Goal: Transaction & Acquisition: Purchase product/service

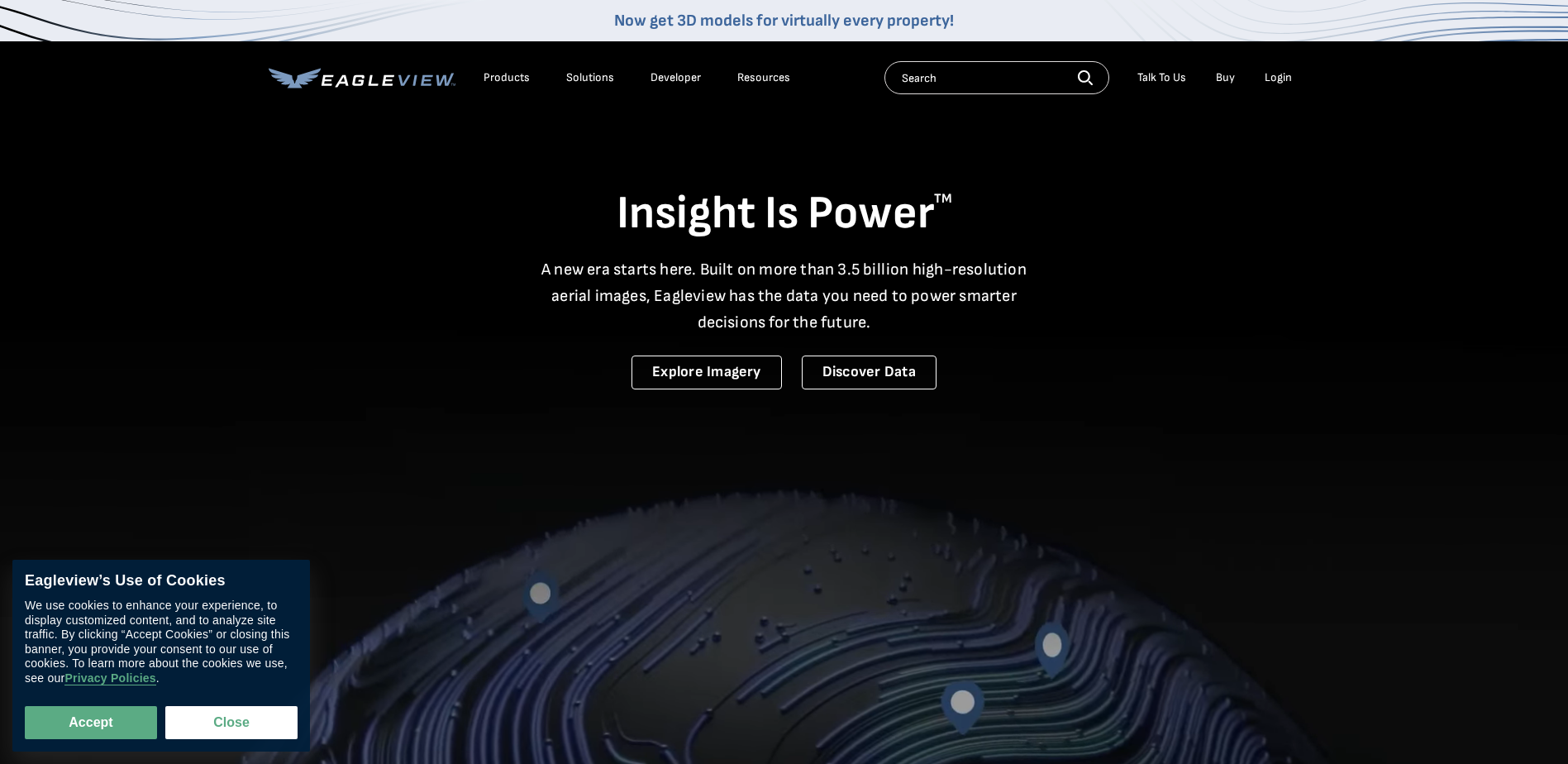
click at [1273, 74] on div "Login" at bounding box center [1278, 77] width 27 height 15
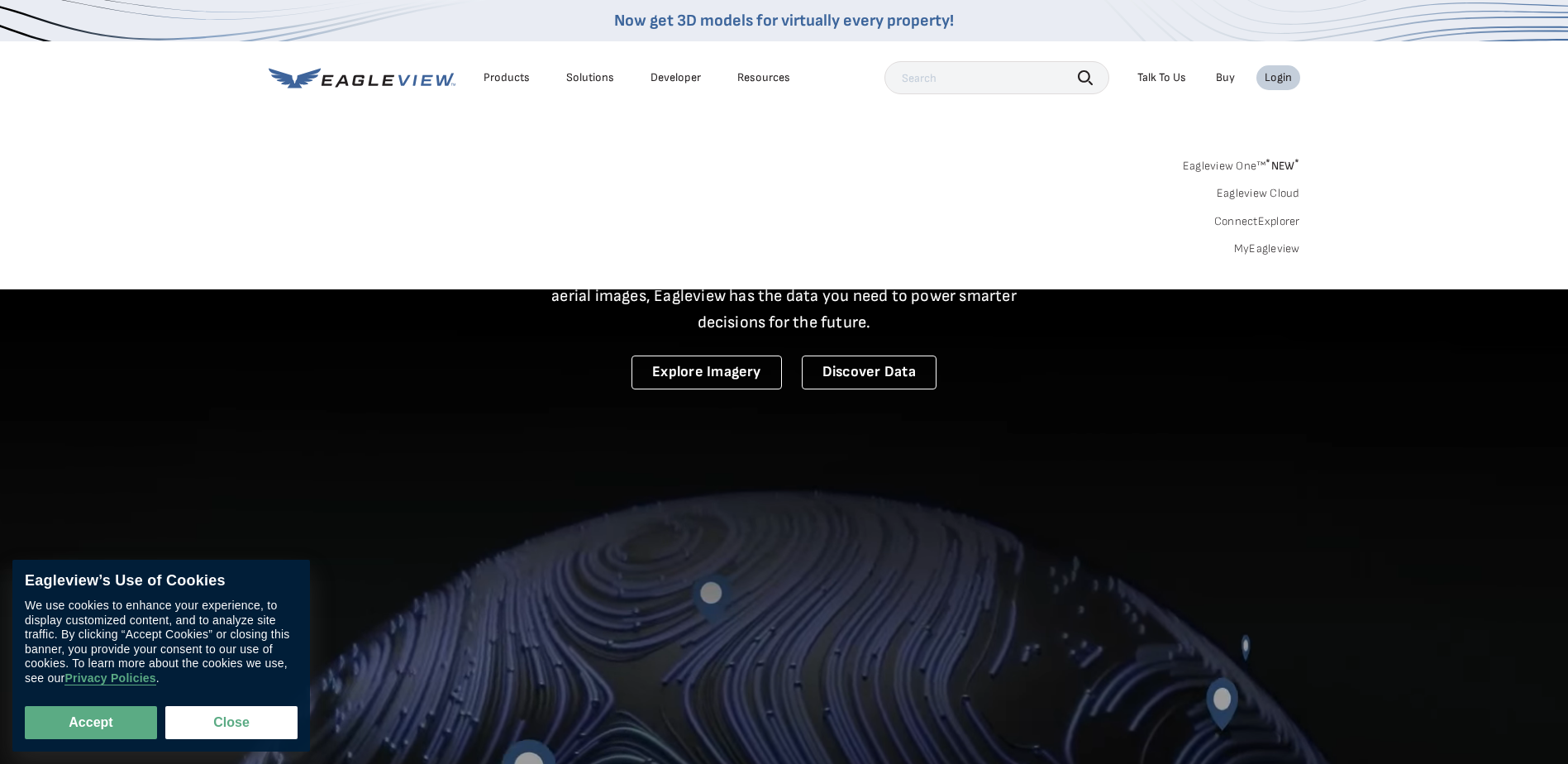
click at [1279, 77] on div "Login" at bounding box center [1278, 77] width 27 height 15
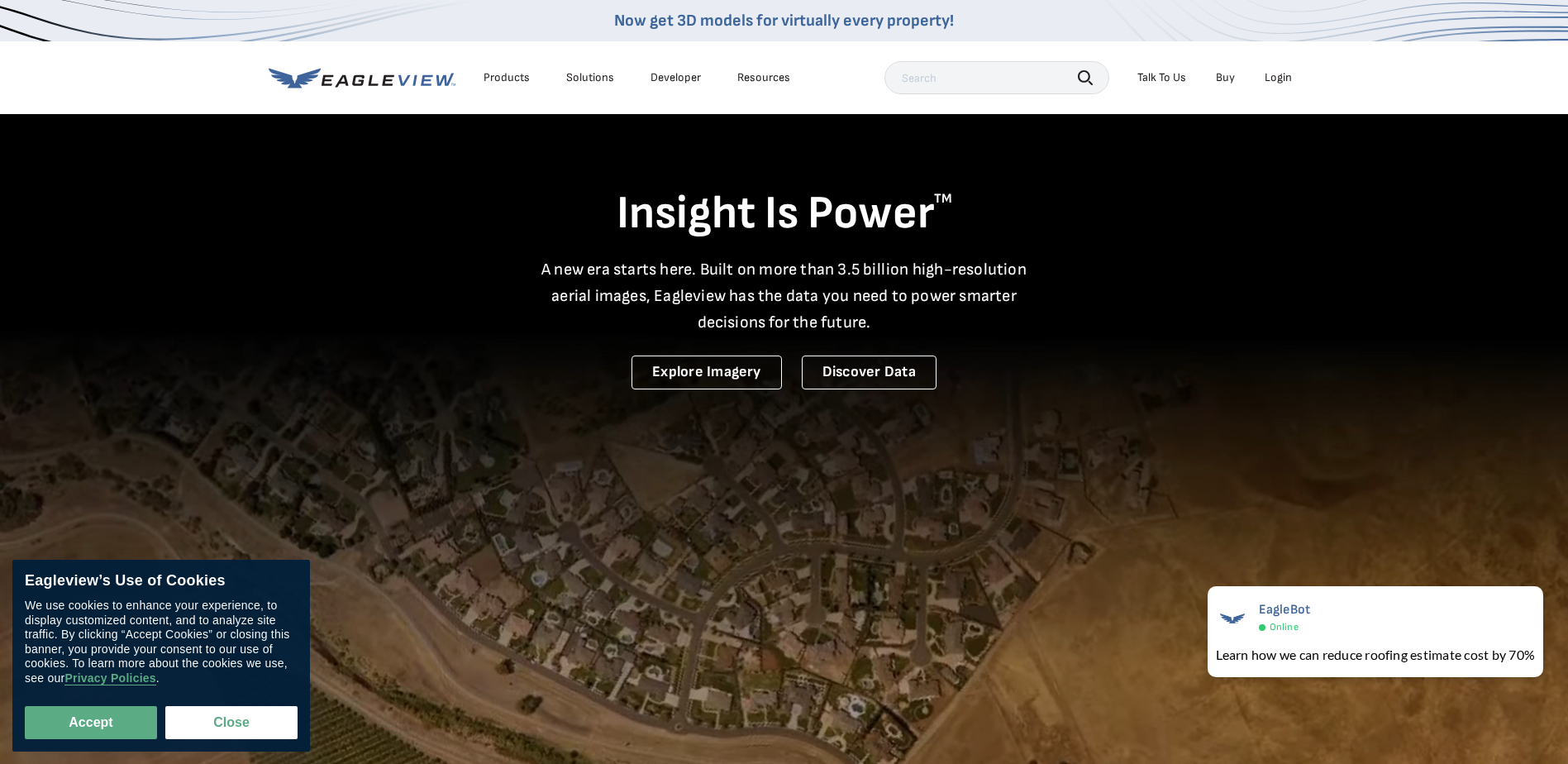
click at [1279, 74] on div "Login" at bounding box center [1278, 77] width 27 height 15
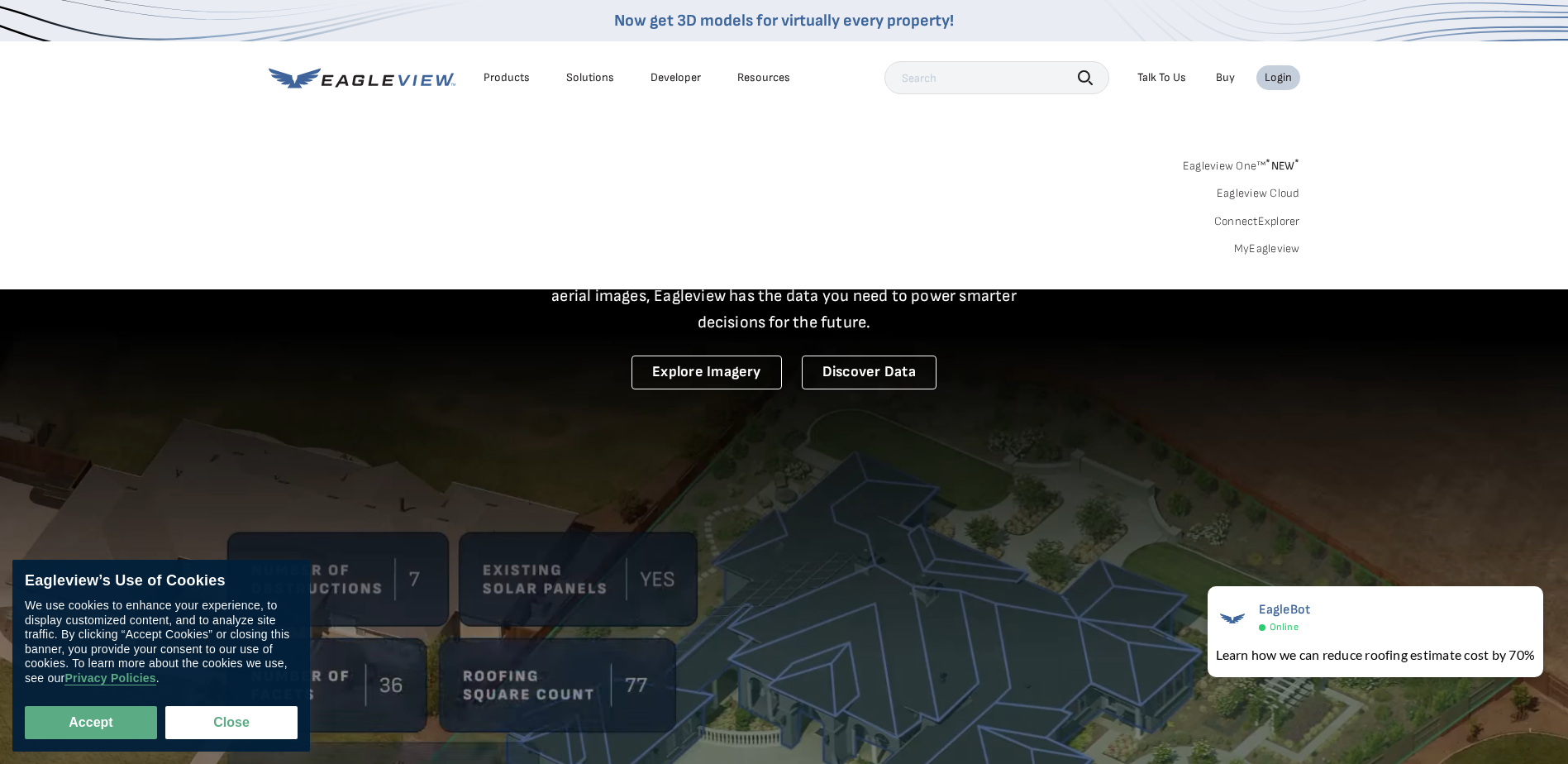
click at [1267, 71] on li "Login" at bounding box center [1278, 78] width 44 height 25
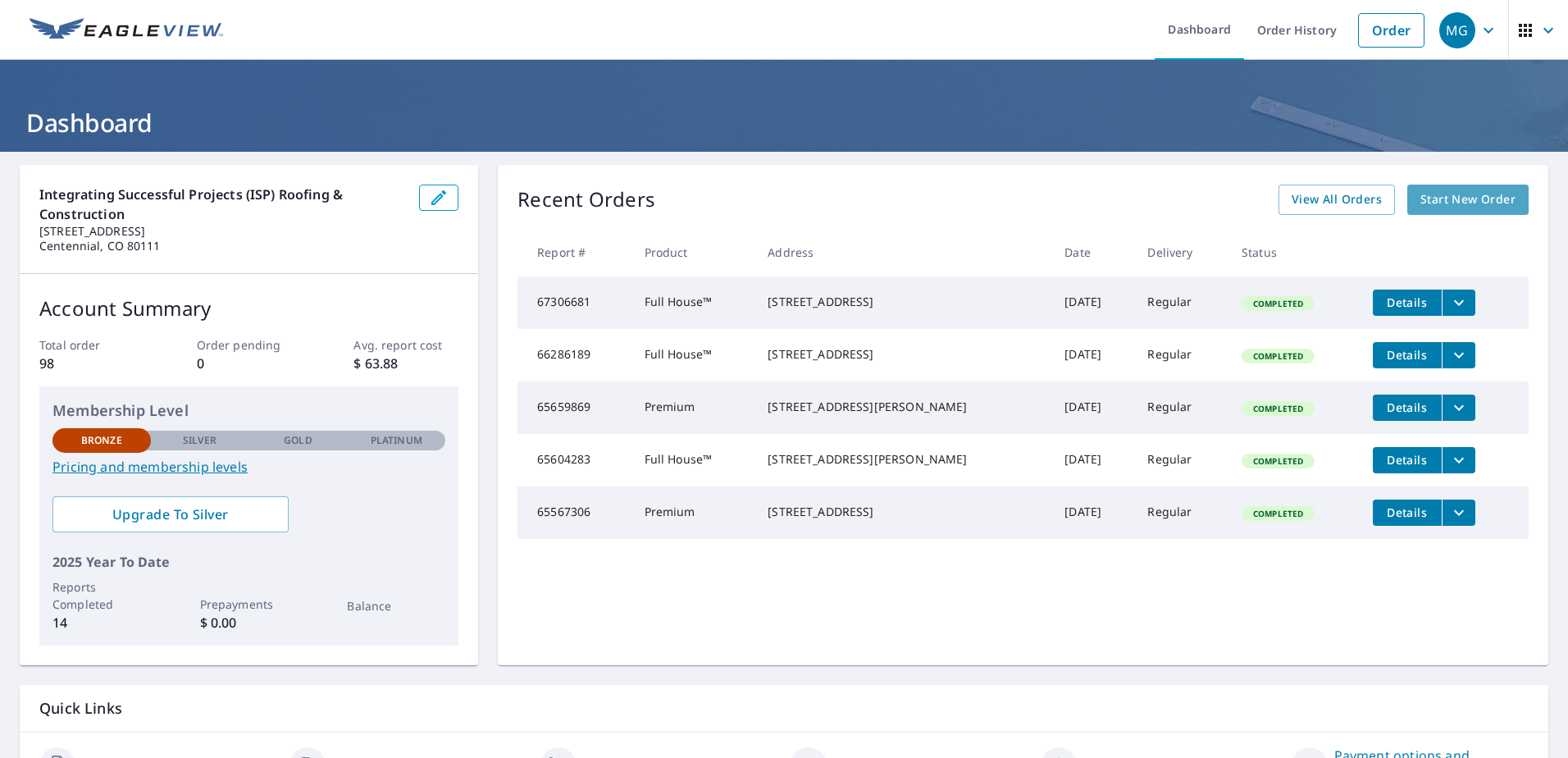
click at [1481, 207] on span "Start New Order" at bounding box center [1468, 199] width 95 height 20
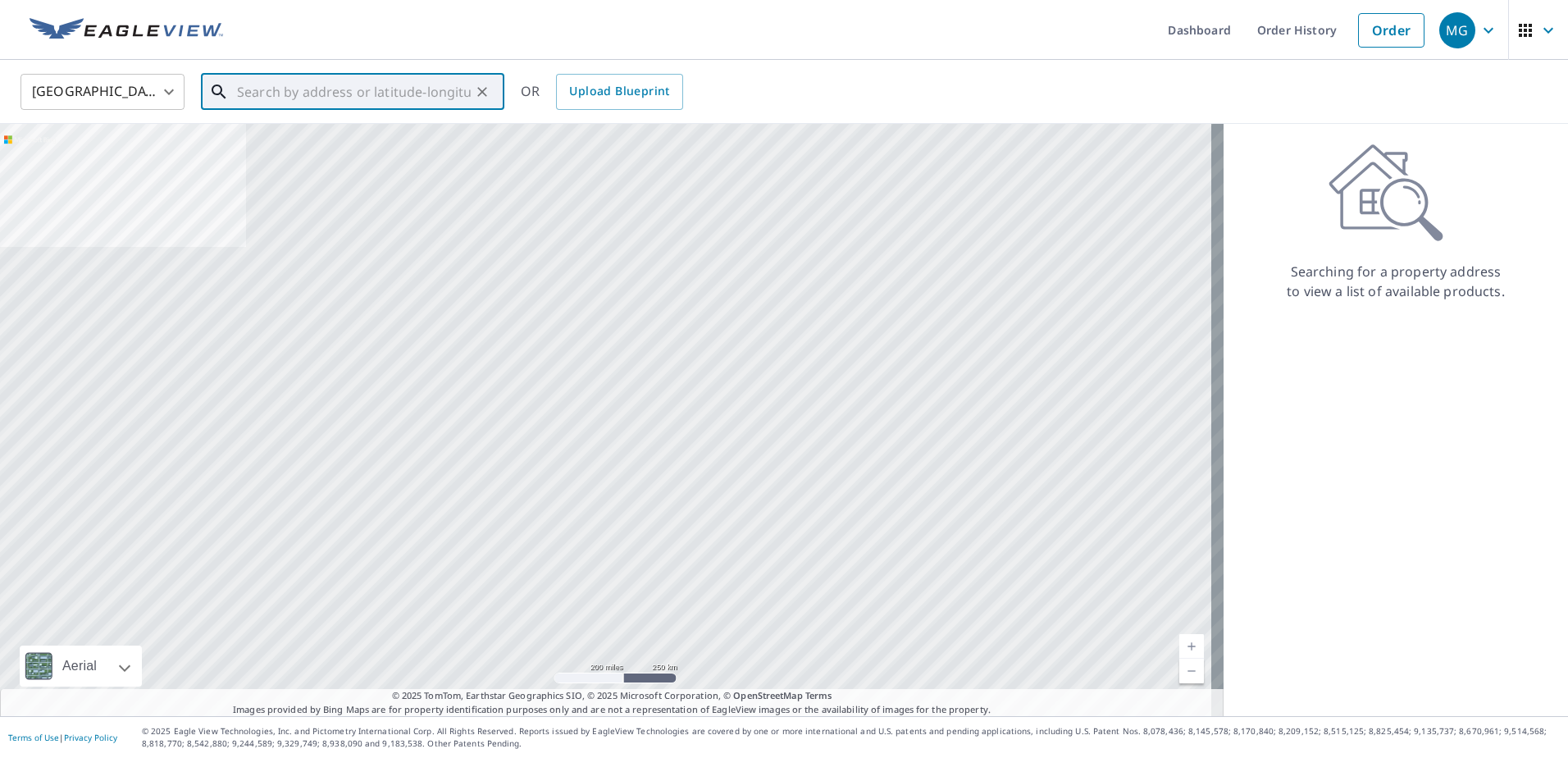
click at [272, 87] on input "text" at bounding box center [354, 92] width 234 height 46
